Goal: Task Accomplishment & Management: Complete application form

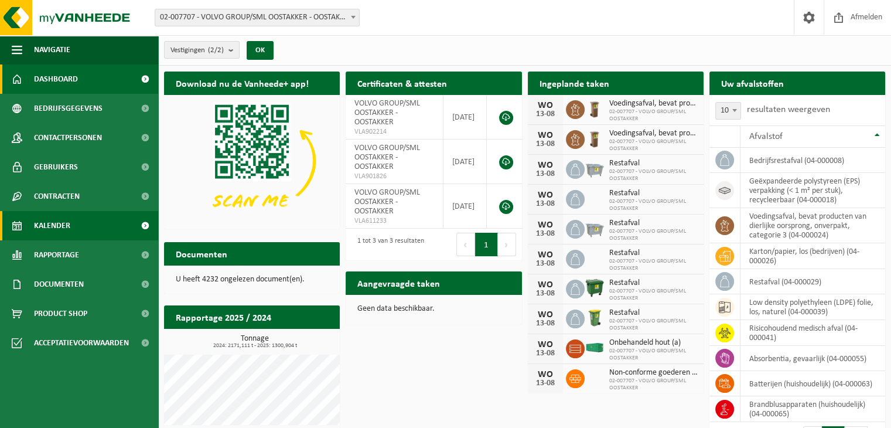
click at [61, 230] on span "Kalender" at bounding box center [52, 225] width 36 height 29
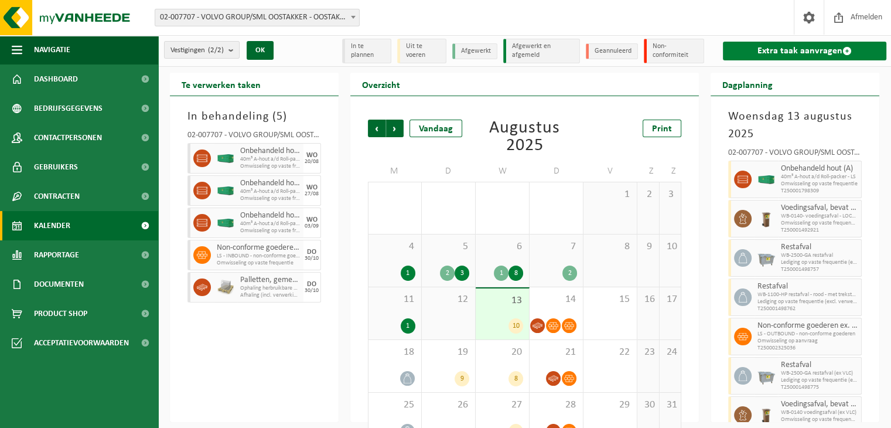
click at [795, 47] on link "Extra taak aanvragen" at bounding box center [804, 51] width 163 height 19
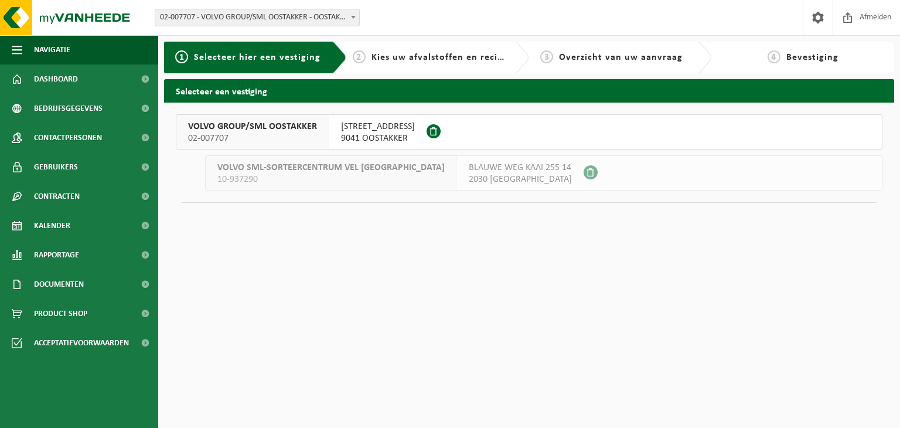
click at [237, 129] on span "VOLVO GROUP/SML OOSTAKKER" at bounding box center [252, 127] width 129 height 12
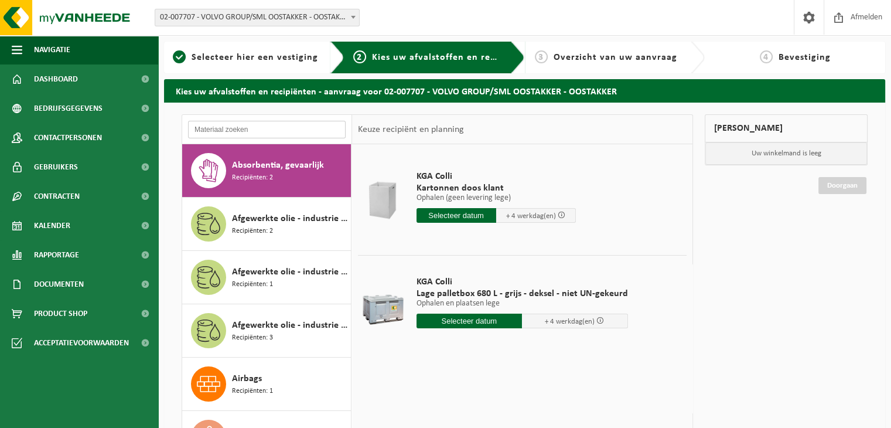
click at [218, 124] on input "text" at bounding box center [267, 130] width 158 height 18
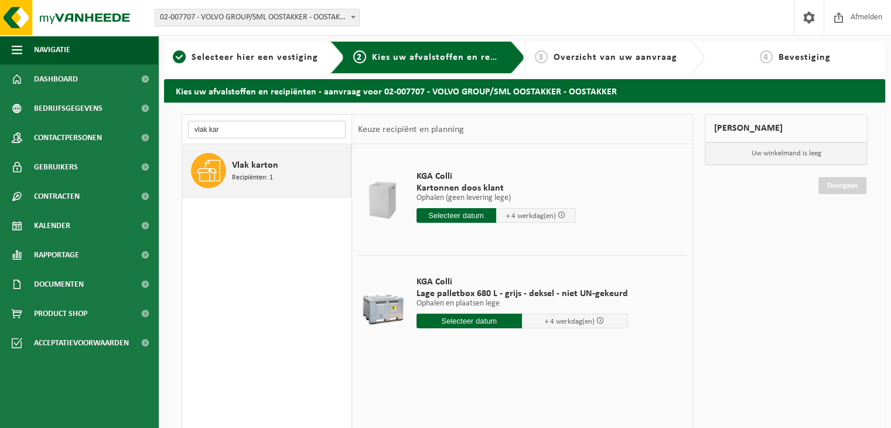
type input "vlak kar"
click at [246, 160] on span "Vlak karton" at bounding box center [255, 165] width 46 height 14
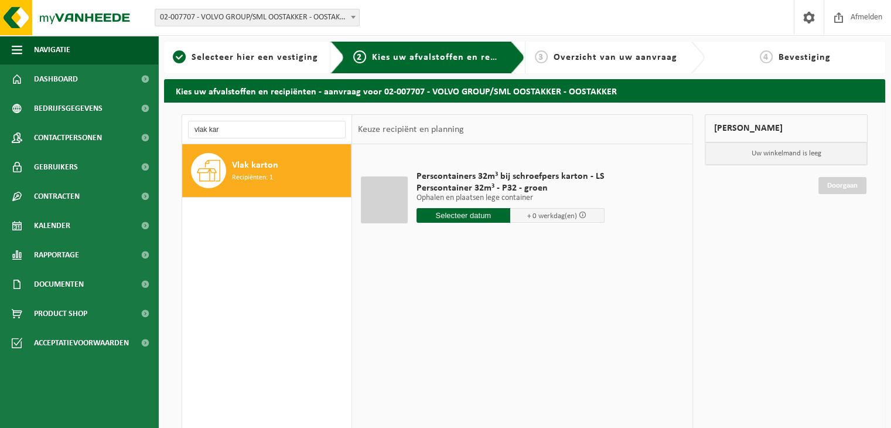
click at [473, 214] on input "text" at bounding box center [463, 215] width 94 height 15
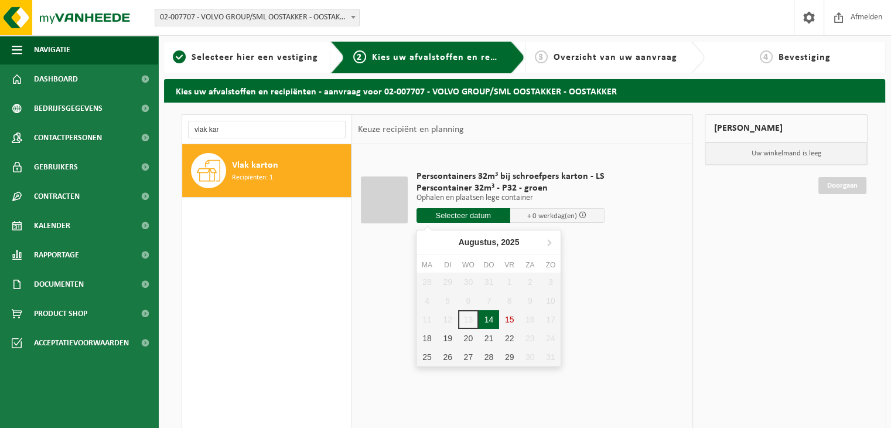
click at [488, 324] on div "14" at bounding box center [489, 319] width 20 height 19
type input "Van 2025-08-14"
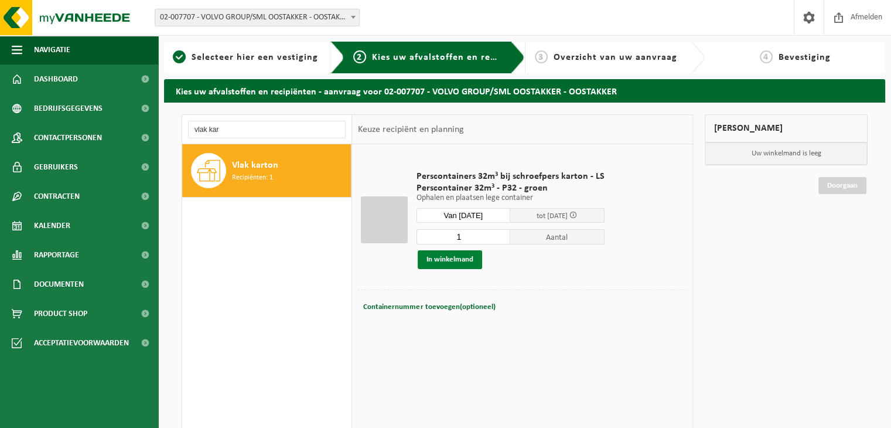
click at [468, 261] on button "In winkelmand" at bounding box center [450, 259] width 64 height 19
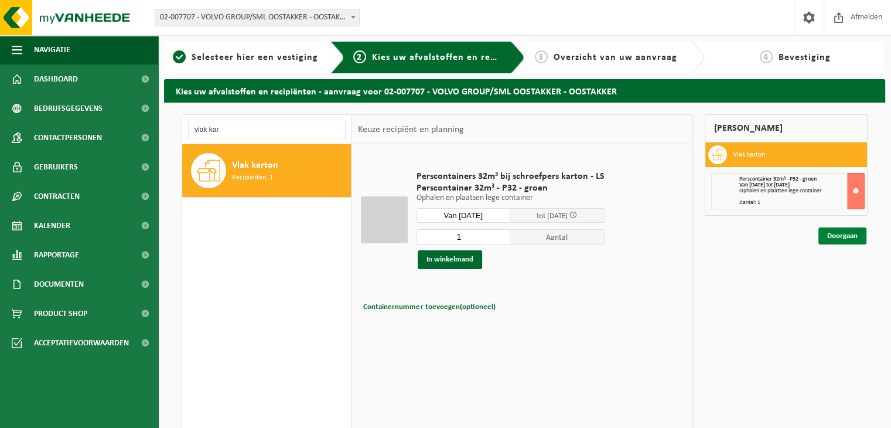
click at [836, 237] on link "Doorgaan" at bounding box center [842, 235] width 48 height 17
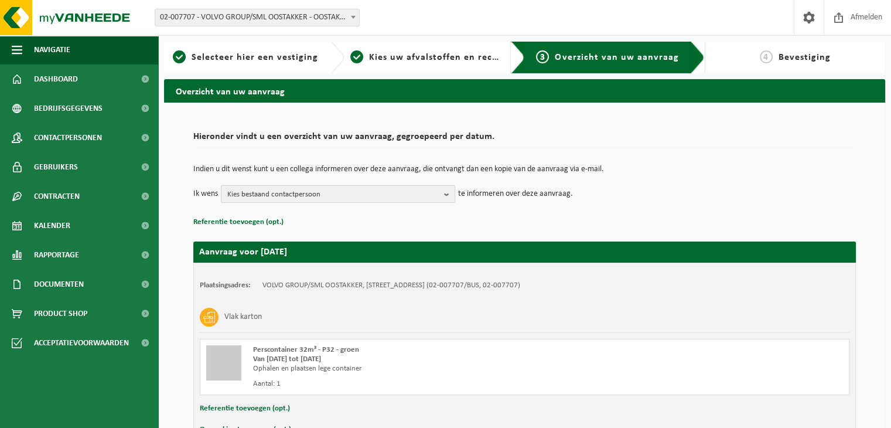
click at [260, 200] on span "Kies bestaand contactpersoon" at bounding box center [333, 195] width 212 height 18
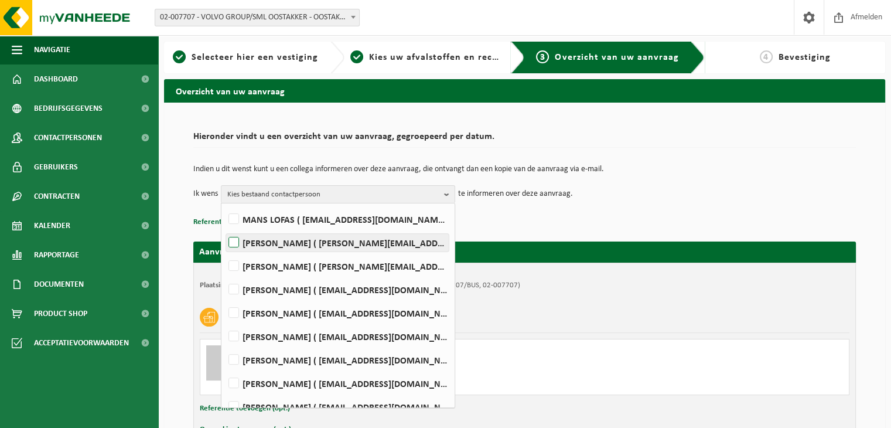
scroll to position [474, 0]
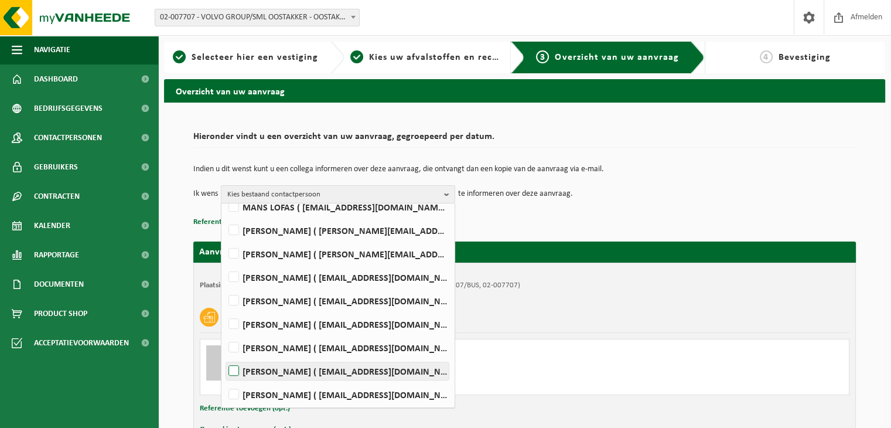
click at [237, 370] on label "LENNERT VERSTRAETE ( lennert.verstraete@volvo.com )" at bounding box center [337, 371] width 223 height 18
click at [224, 356] on input "LENNERT VERSTRAETE ( lennert.verstraete@volvo.com )" at bounding box center [224, 356] width 1 height 1
checkbox input "true"
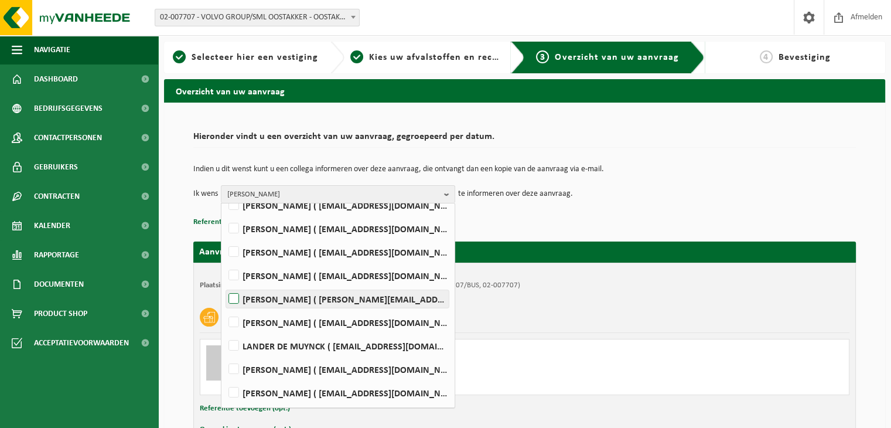
scroll to position [0, 0]
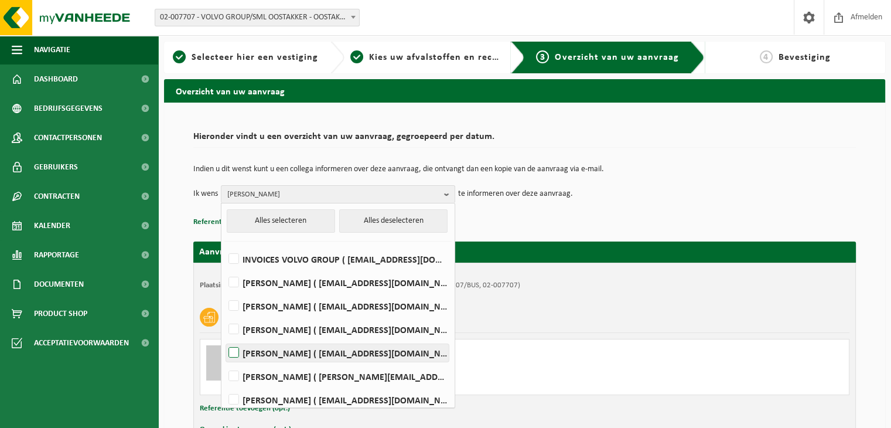
click at [233, 356] on label "PIETER CLAEYS ( pieter.claeys@volvo.com )" at bounding box center [337, 353] width 223 height 18
click at [224, 338] on input "PIETER CLAEYS ( pieter.claeys@volvo.com )" at bounding box center [224, 337] width 1 height 1
checkbox input "true"
click at [542, 207] on div "Indien u dit wenst kunt u een collega informeren over deze aanvraag, die ontvan…" at bounding box center [524, 183] width 662 height 61
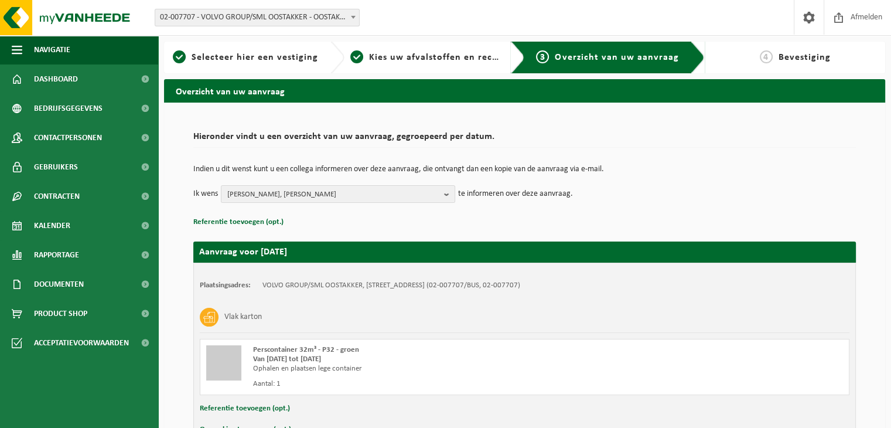
scroll to position [74, 0]
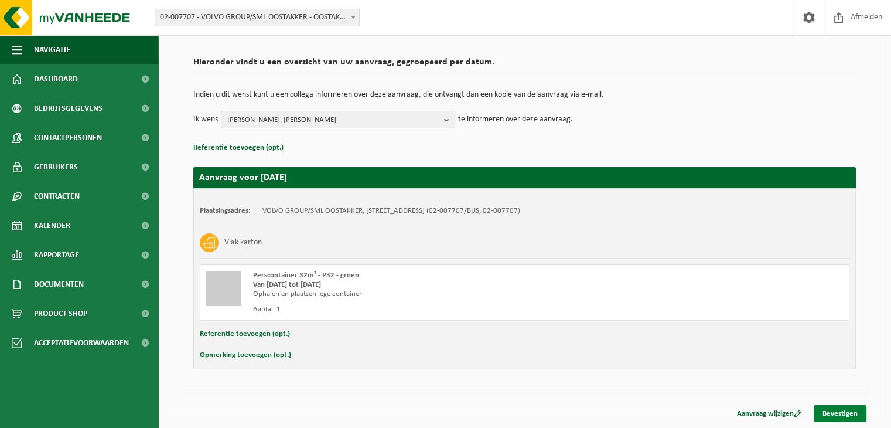
click at [841, 418] on link "Bevestigen" at bounding box center [840, 413] width 53 height 17
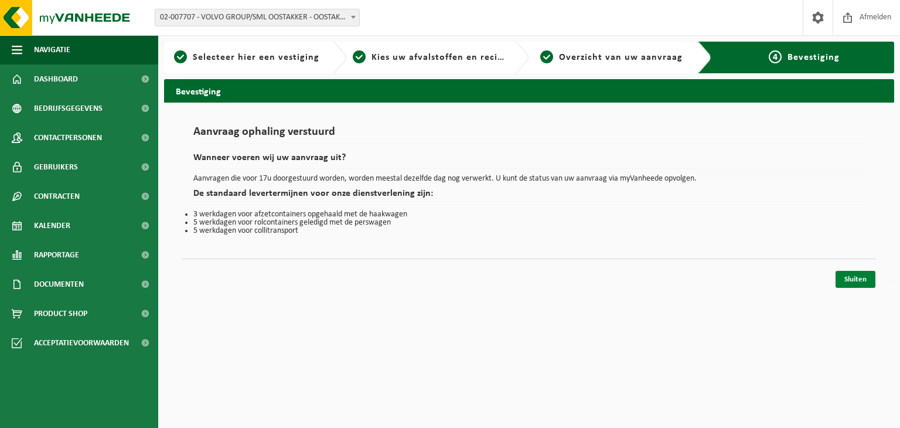
click at [869, 282] on link "Sluiten" at bounding box center [855, 279] width 40 height 17
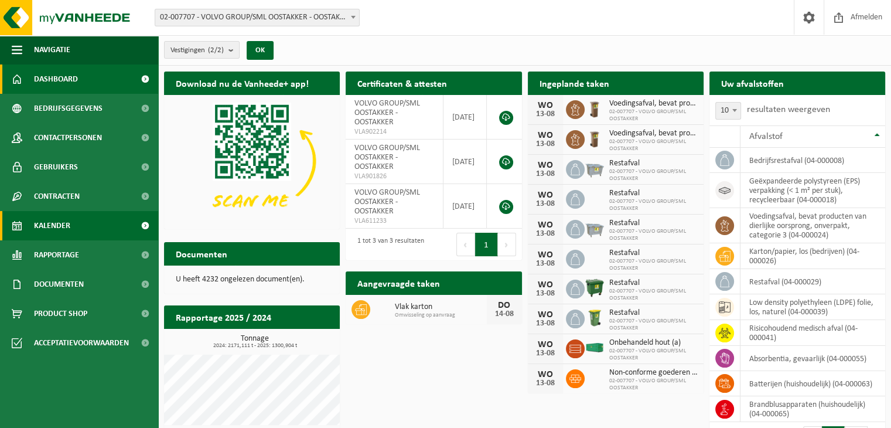
click at [104, 223] on link "Kalender" at bounding box center [79, 225] width 158 height 29
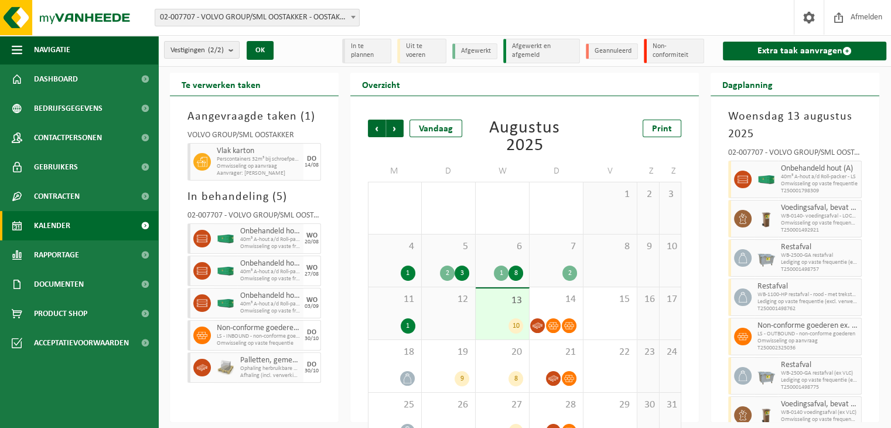
click at [542, 266] on div "2" at bounding box center [556, 272] width 42 height 15
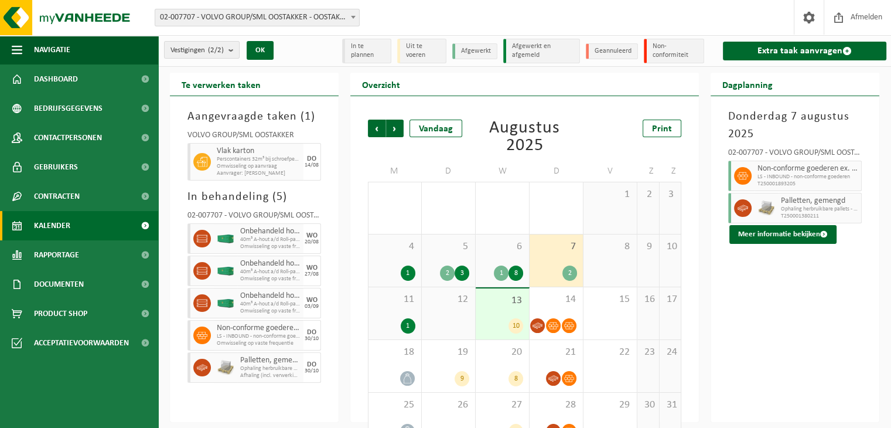
click at [504, 252] on span "6" at bounding box center [502, 246] width 42 height 13
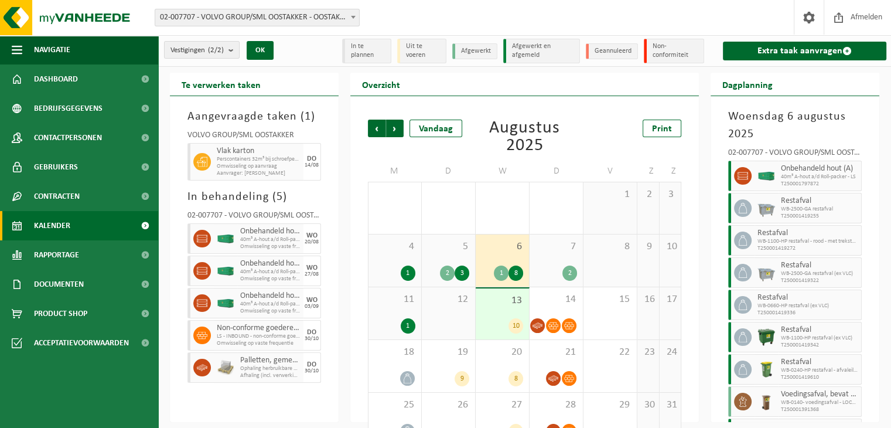
scroll to position [45, 0]
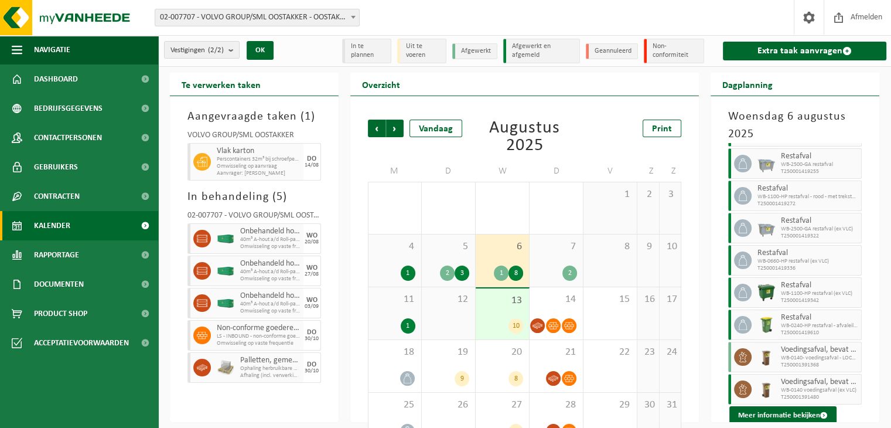
click at [443, 254] on div "5 2 3" at bounding box center [448, 260] width 53 height 52
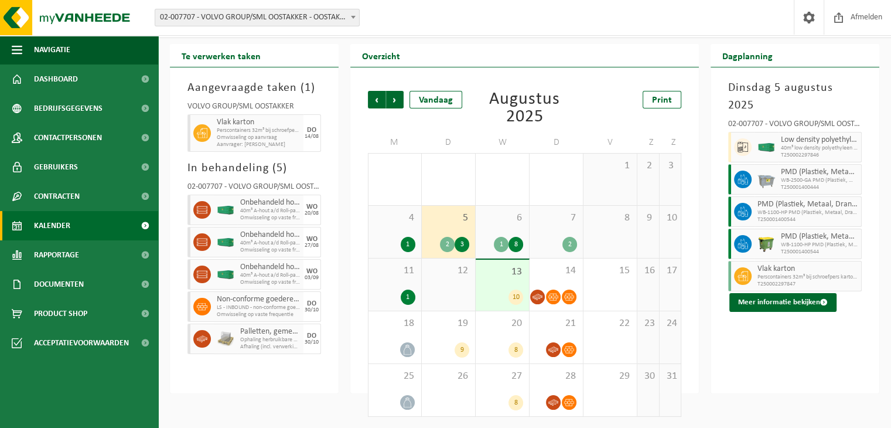
scroll to position [0, 0]
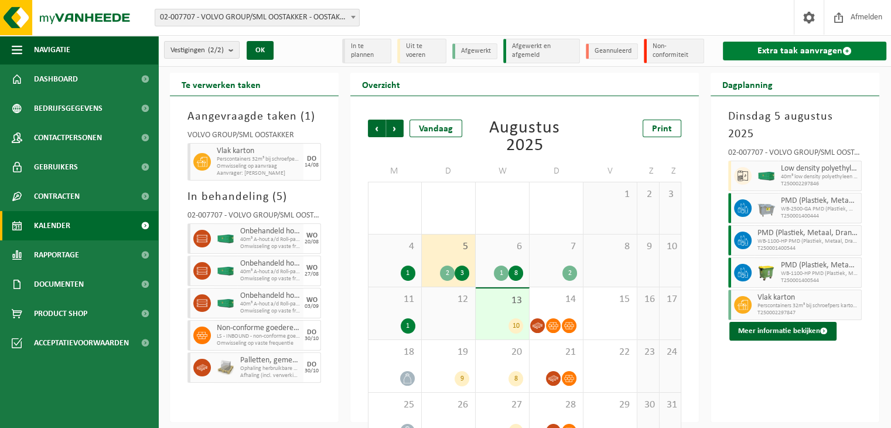
click at [801, 59] on link "Extra taak aanvragen" at bounding box center [804, 51] width 163 height 19
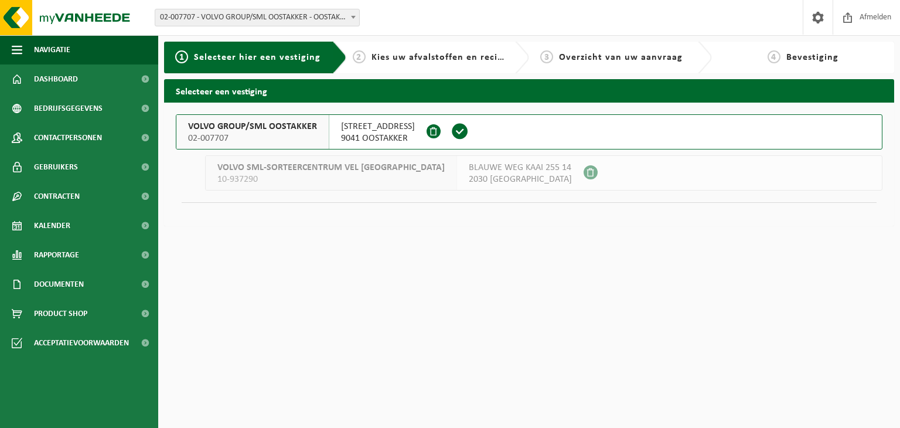
click at [404, 134] on span "9041 OOSTAKKER" at bounding box center [378, 138] width 74 height 12
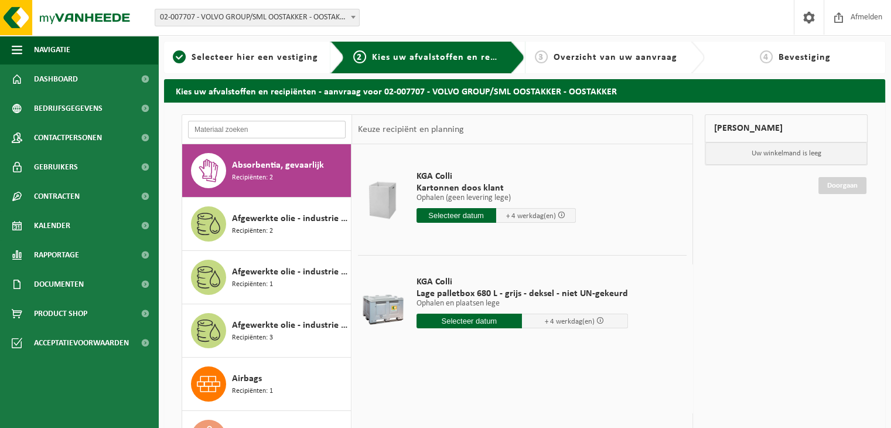
click at [204, 125] on input "text" at bounding box center [267, 130] width 158 height 18
type input "s"
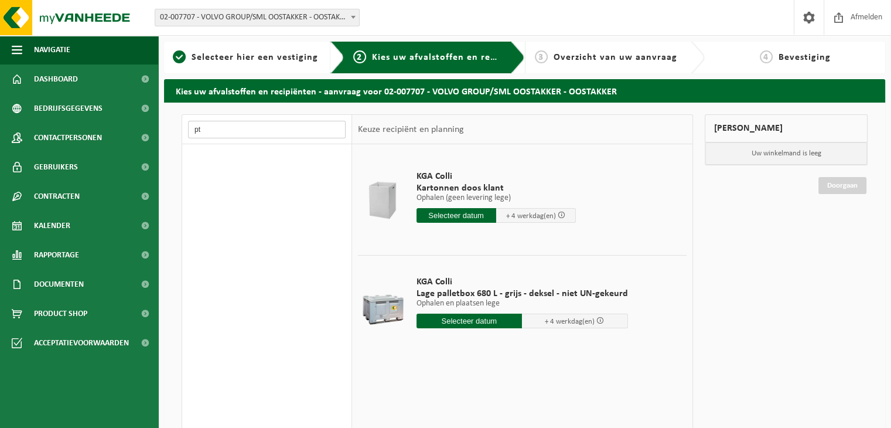
type input "p"
type input "s"
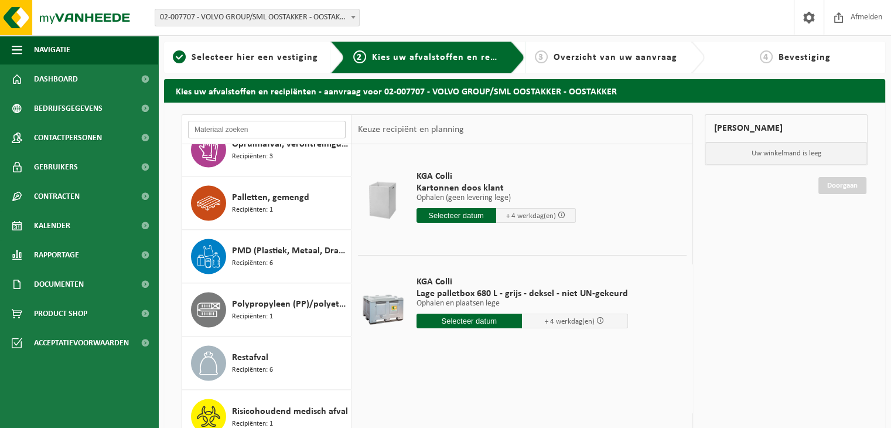
scroll to position [1994, 0]
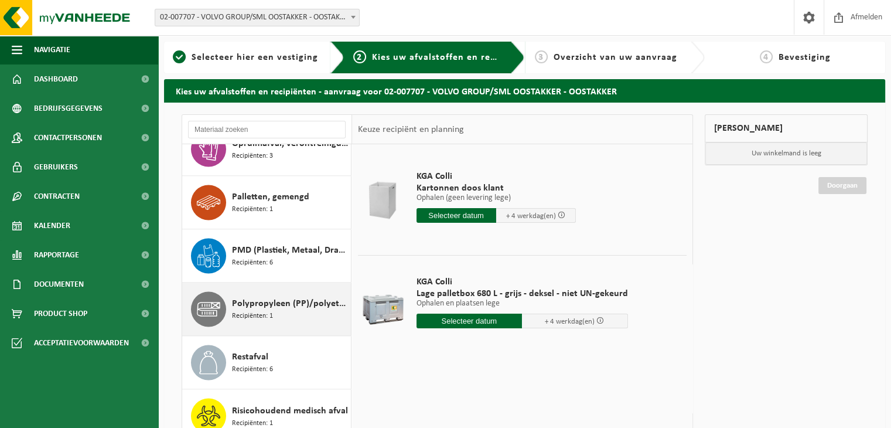
click at [275, 315] on div "Polypropyleen (PP)/polyethyleentereftalaat (PET) spanbanden Recipiënten: 1" at bounding box center [290, 308] width 116 height 35
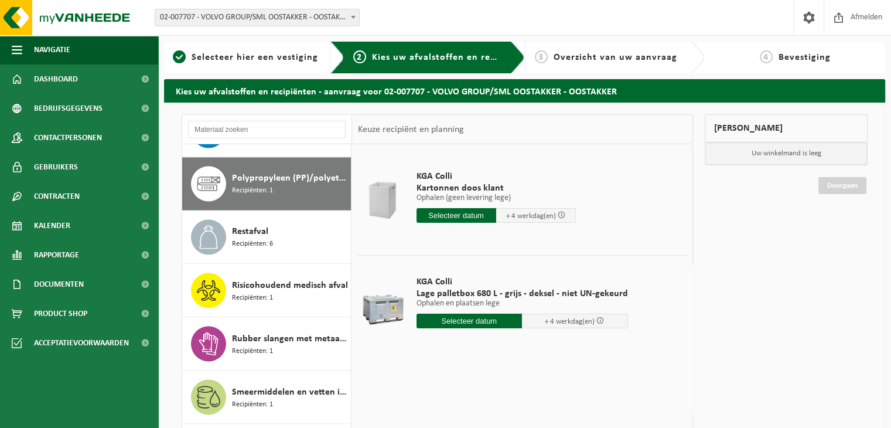
scroll to position [2127, 0]
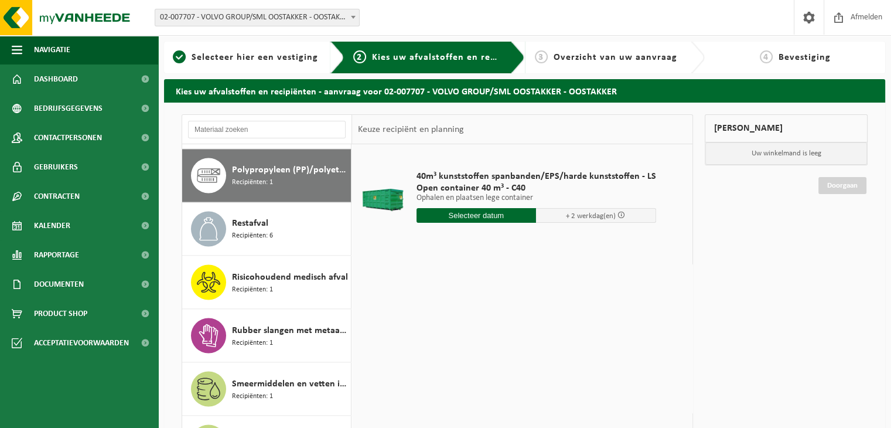
click at [510, 298] on div "40m³ kunststoffen spanbanden/EPS/harde kunststoffen - LS Open container 40 m³ -…" at bounding box center [522, 319] width 340 height 351
click at [468, 221] on input "text" at bounding box center [476, 215] width 120 height 15
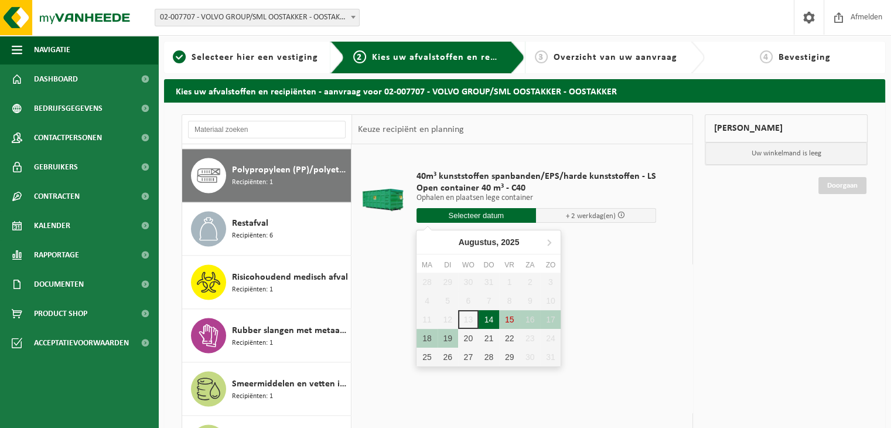
click at [490, 317] on div "14" at bounding box center [489, 319] width 20 height 19
type input "Van 2025-08-14"
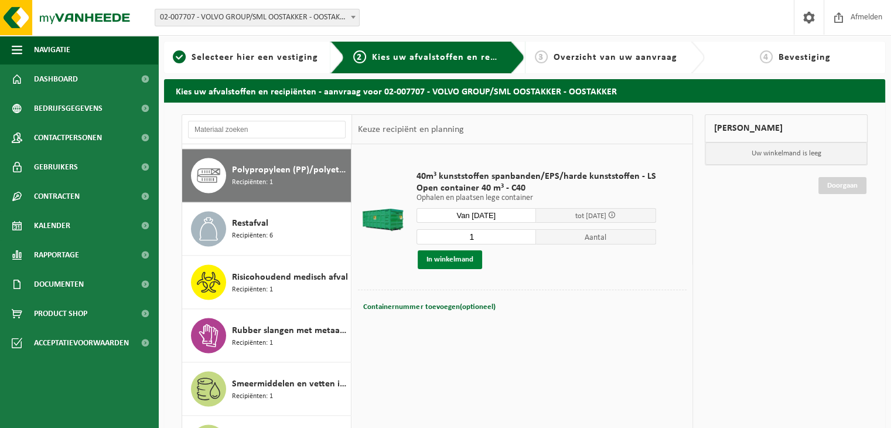
click at [447, 264] on button "In winkelmand" at bounding box center [450, 259] width 64 height 19
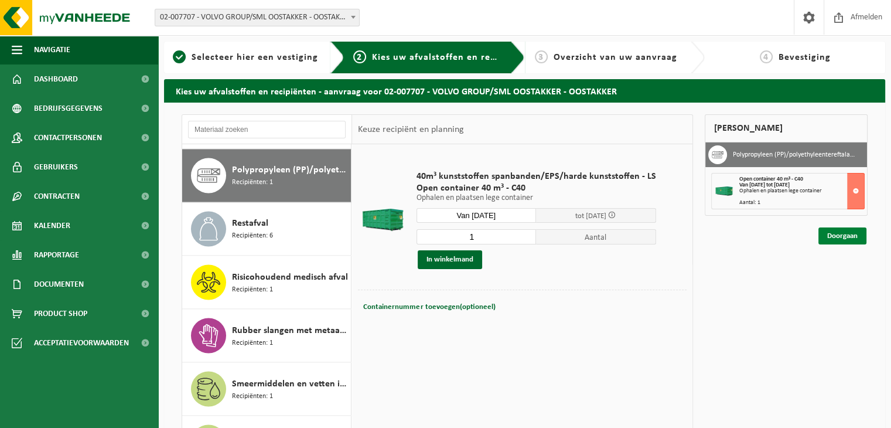
click at [844, 237] on link "Doorgaan" at bounding box center [842, 235] width 48 height 17
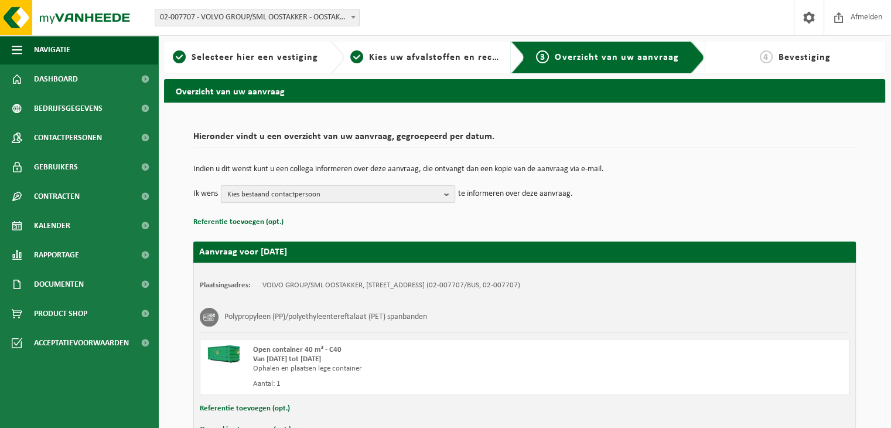
click at [316, 189] on span "Kies bestaand contactpersoon" at bounding box center [333, 195] width 212 height 18
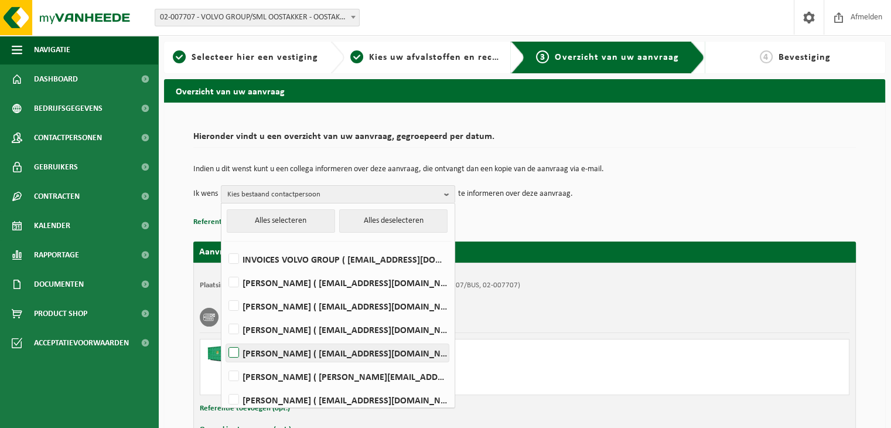
click at [234, 348] on label "PIETER CLAEYS ( pieter.claeys@volvo.com )" at bounding box center [337, 353] width 223 height 18
click at [224, 338] on input "PIETER CLAEYS ( pieter.claeys@volvo.com )" at bounding box center [224, 337] width 1 height 1
checkbox input "true"
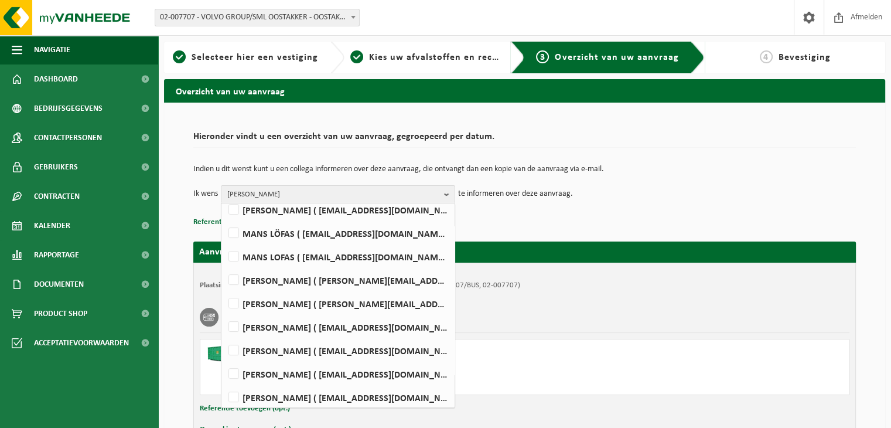
scroll to position [474, 0]
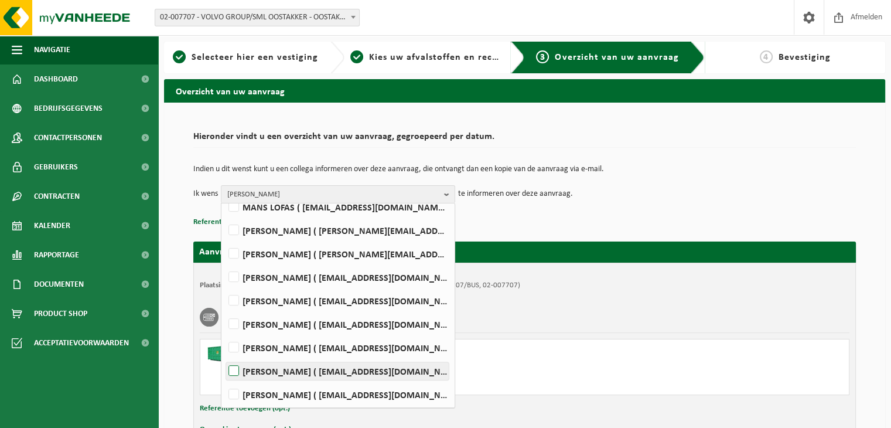
click at [237, 369] on label "LENNERT VERSTRAETE ( lennert.verstraete@volvo.com )" at bounding box center [337, 371] width 223 height 18
click at [224, 356] on input "LENNERT VERSTRAETE ( lennert.verstraete@volvo.com )" at bounding box center [224, 356] width 1 height 1
checkbox input "true"
click at [605, 211] on div "Indien u dit wenst kunt u een collega informeren over deze aanvraag, die ontvan…" at bounding box center [524, 183] width 662 height 61
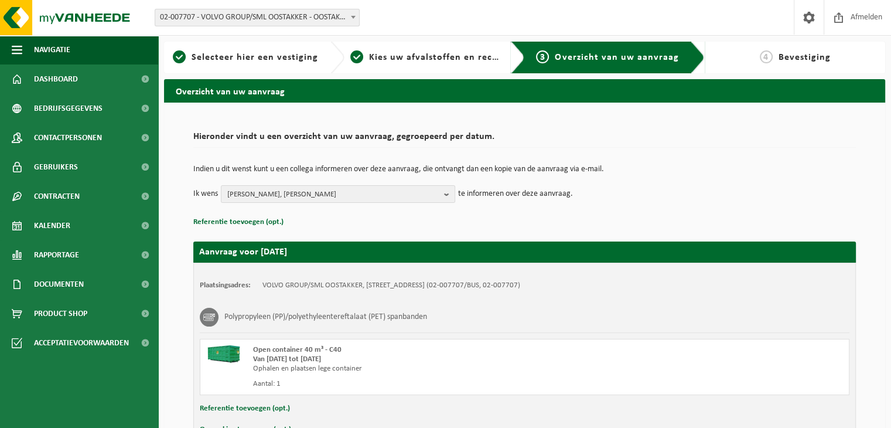
scroll to position [74, 0]
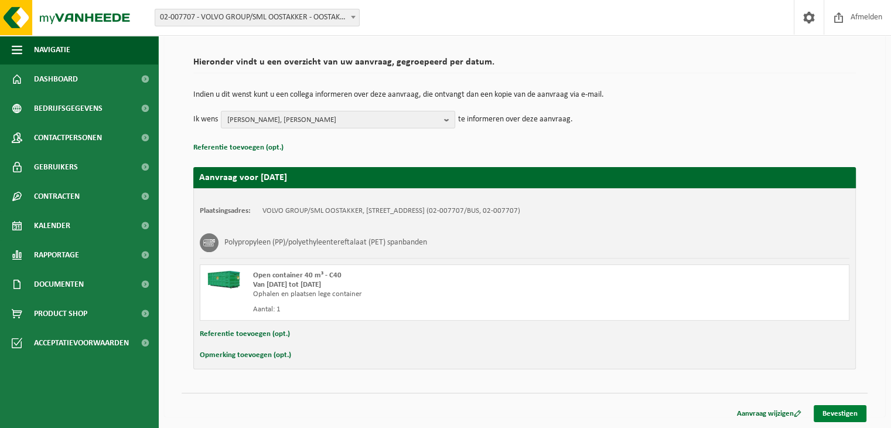
click at [850, 415] on link "Bevestigen" at bounding box center [840, 413] width 53 height 17
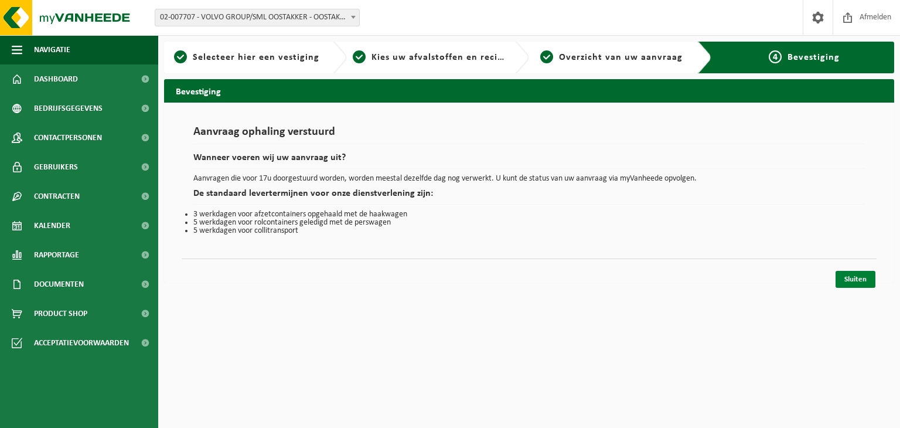
click at [853, 282] on link "Sluiten" at bounding box center [855, 279] width 40 height 17
